Goal: Transaction & Acquisition: Book appointment/travel/reservation

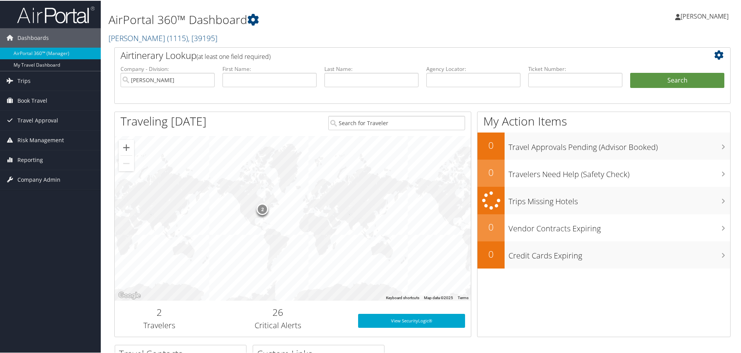
click at [31, 102] on span "Book Travel" at bounding box center [32, 99] width 30 height 19
click at [35, 82] on link "Trips" at bounding box center [50, 80] width 101 height 19
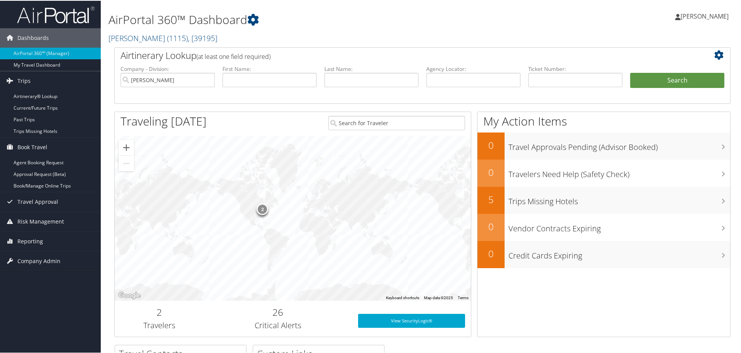
click at [36, 110] on link "Current/Future Trips" at bounding box center [50, 108] width 101 height 12
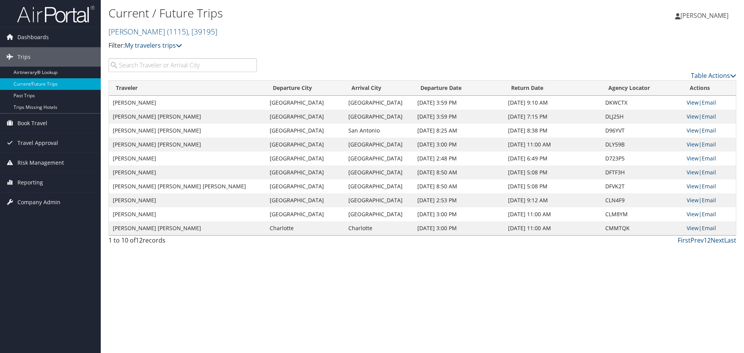
click at [687, 104] on link "View" at bounding box center [693, 102] width 12 height 7
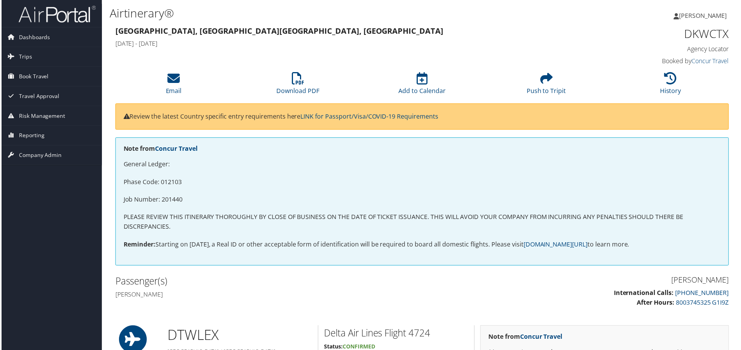
click at [38, 74] on span "Book Travel" at bounding box center [32, 76] width 30 height 19
click at [40, 116] on link "Book/Manage Online Trips" at bounding box center [50, 116] width 101 height 12
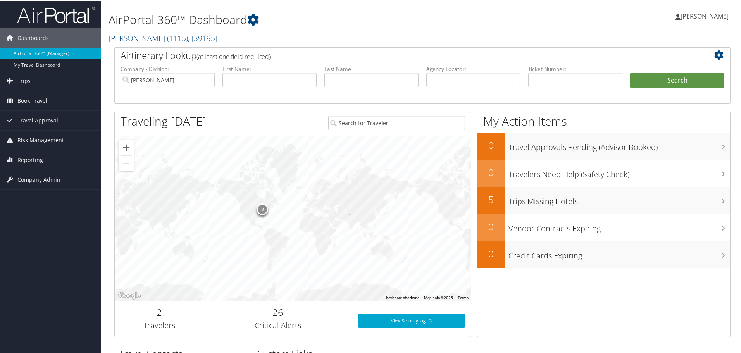
click at [35, 98] on span "Book Travel" at bounding box center [32, 99] width 30 height 19
click at [55, 139] on link "Book/Manage Online Trips" at bounding box center [50, 139] width 101 height 12
click at [49, 213] on span "Company Admin" at bounding box center [38, 213] width 43 height 19
